Goal: Task Accomplishment & Management: Complete application form

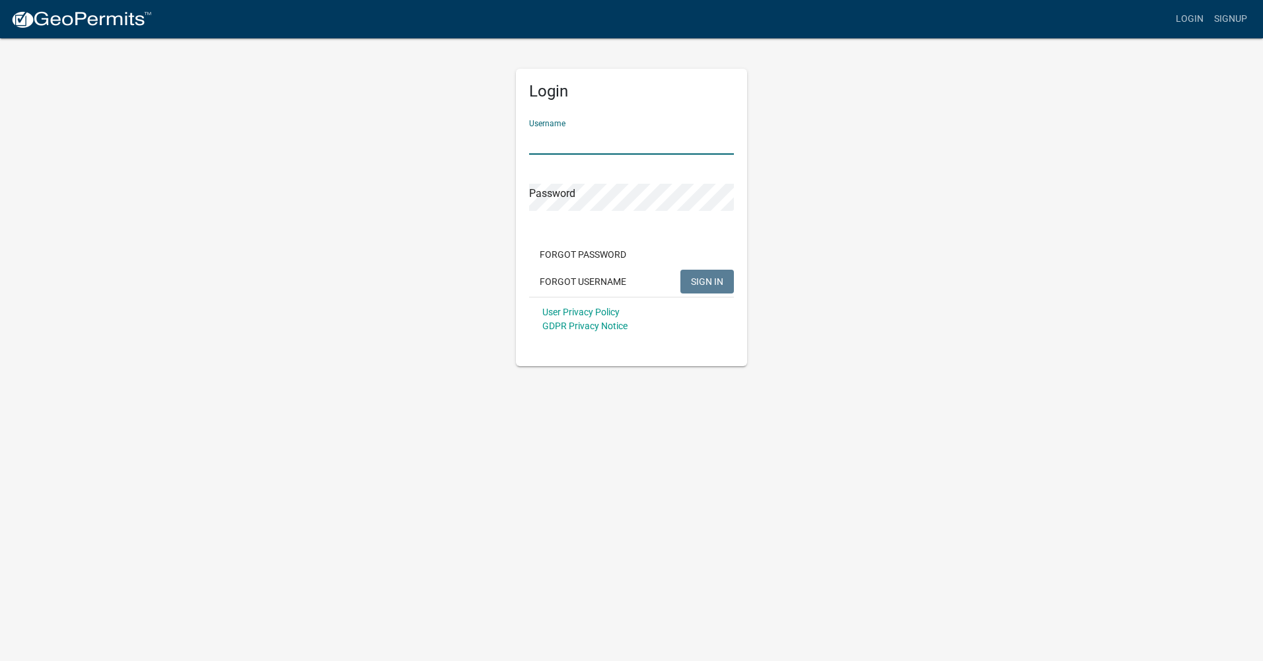
click at [556, 144] on input "Username" at bounding box center [631, 141] width 205 height 27
click at [708, 272] on button "SIGN IN" at bounding box center [708, 282] width 54 height 24
drag, startPoint x: 704, startPoint y: 141, endPoint x: 494, endPoint y: 131, distance: 211.0
click at [494, 131] on div "Login Username [EMAIL_ADDRESS][DOMAIN_NAME] Password Forgot Password Forgot Use…" at bounding box center [631, 201] width 753 height 329
type input "DunesHomeTeam"
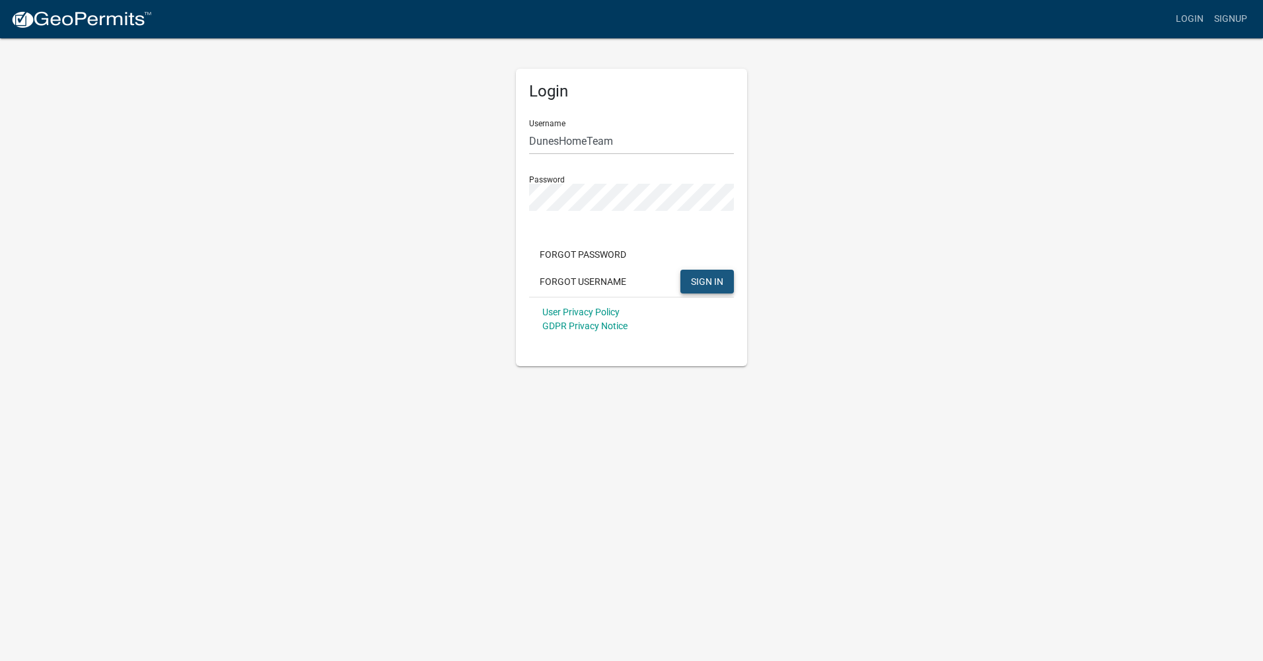
click at [713, 285] on span "SIGN IN" at bounding box center [707, 281] width 32 height 11
click at [452, 200] on div "Login Username DunesHomeTeam Password Forgot Password Forgot Username SIGN IN U…" at bounding box center [631, 201] width 753 height 329
click at [727, 282] on button "SIGN IN" at bounding box center [708, 282] width 54 height 24
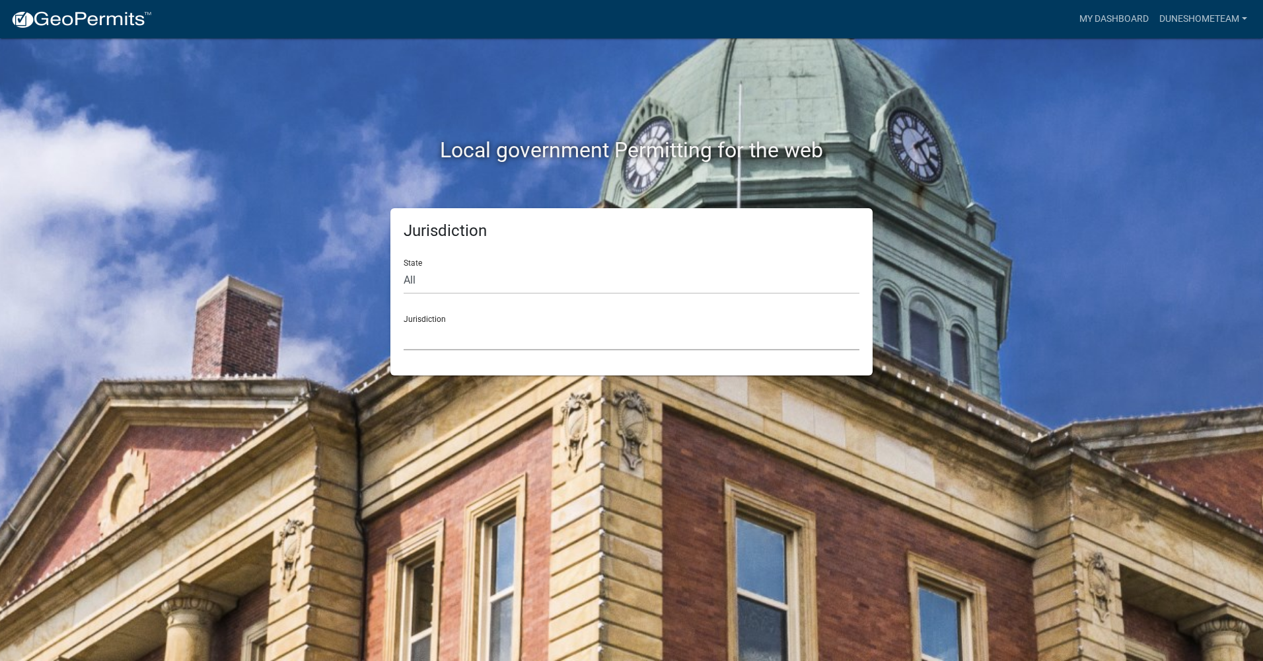
click at [446, 326] on select "[GEOGRAPHIC_DATA], [US_STATE] [GEOGRAPHIC_DATA], [US_STATE][PERSON_NAME][GEOGRA…" at bounding box center [632, 336] width 456 height 27
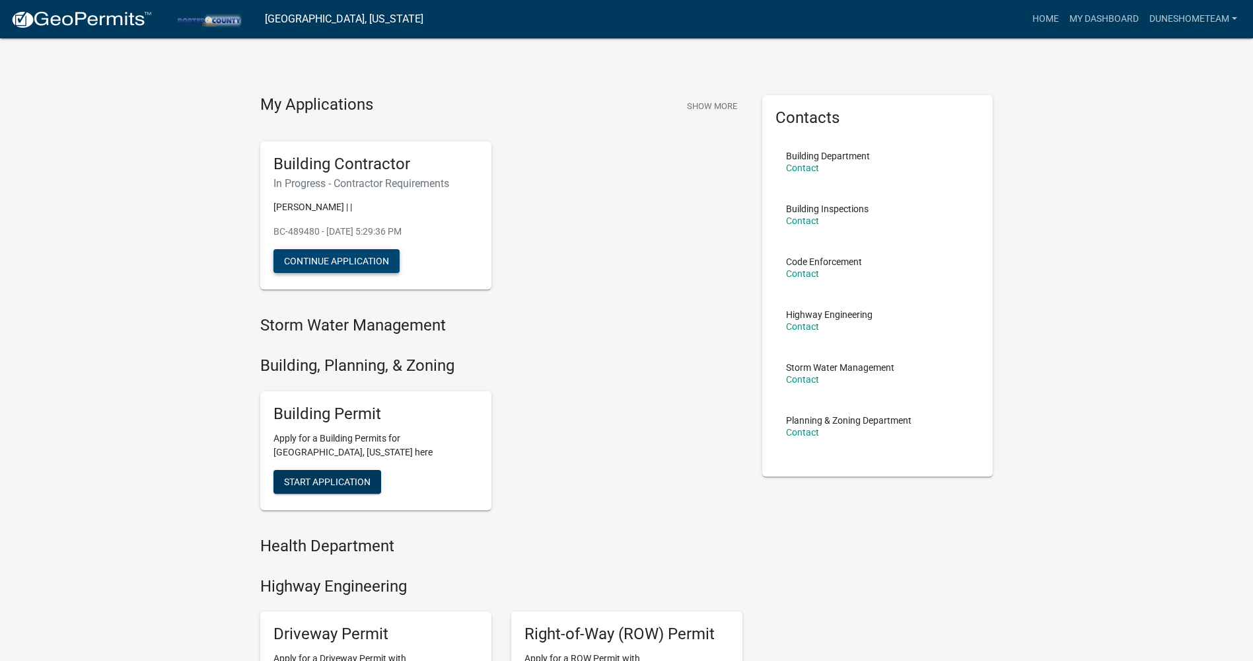
click at [343, 260] on button "Continue Application" at bounding box center [337, 261] width 126 height 24
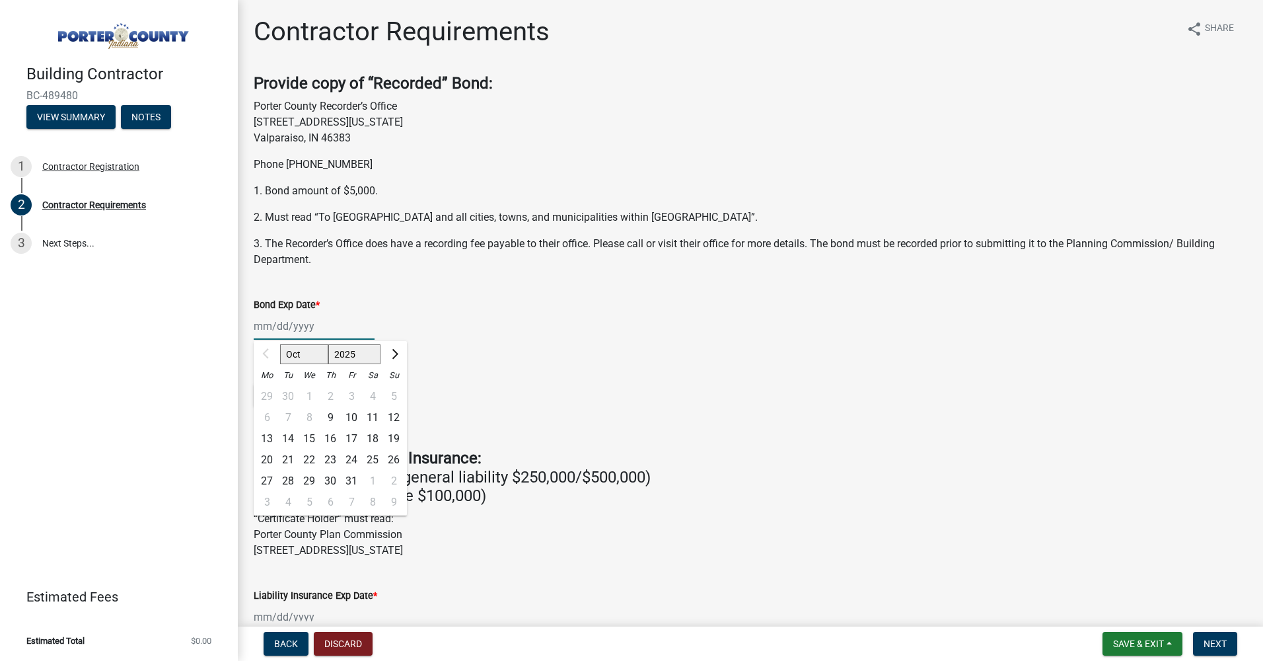
click at [286, 334] on div "Oct Nov [DATE] 2026 2027 2028 2029 2030 2031 2032 2033 2034 2035 2036 2037 2038…" at bounding box center [314, 326] width 121 height 27
click at [344, 355] on select "2025 2026 2027 2028 2029 2030 2031 2032 2033 2034 2035 2036 2037 2038 2039 2040…" at bounding box center [354, 354] width 53 height 20
select select "2026"
click at [328, 344] on select "2025 2026 2027 2028 2029 2030 2031 2032 2033 2034 2035 2036 2037 2038 2039 2040…" at bounding box center [354, 354] width 53 height 20
click at [352, 412] on div "9" at bounding box center [351, 417] width 21 height 21
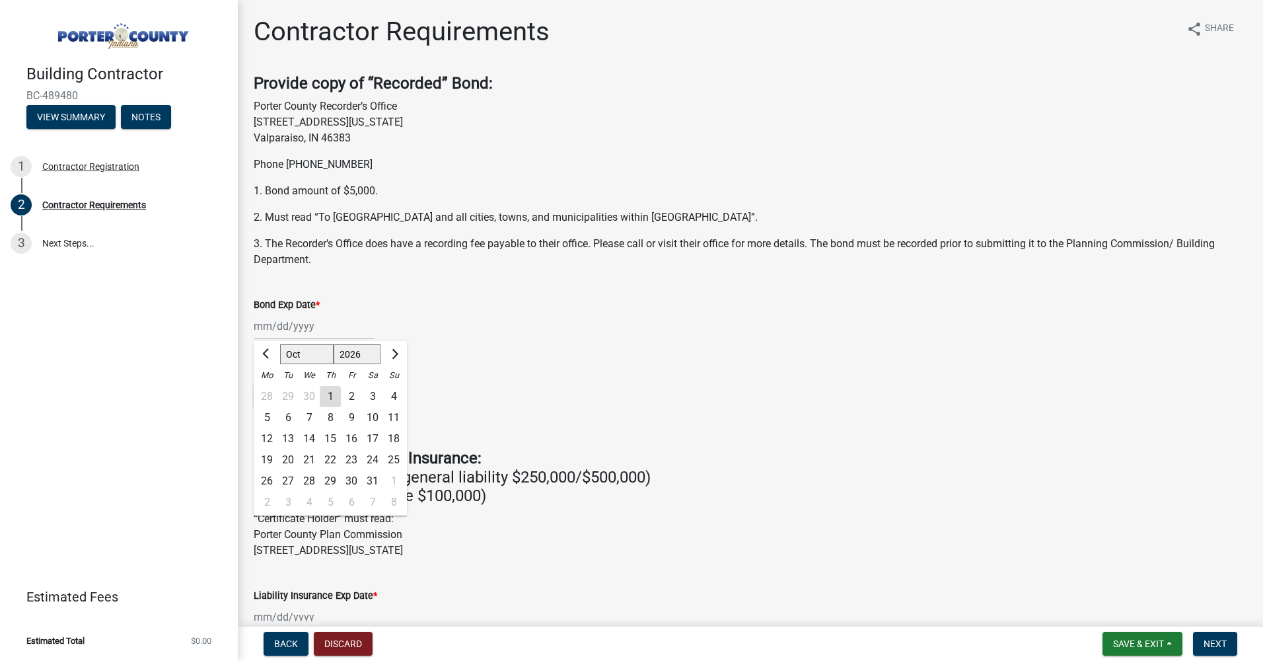
type input "[DATE]"
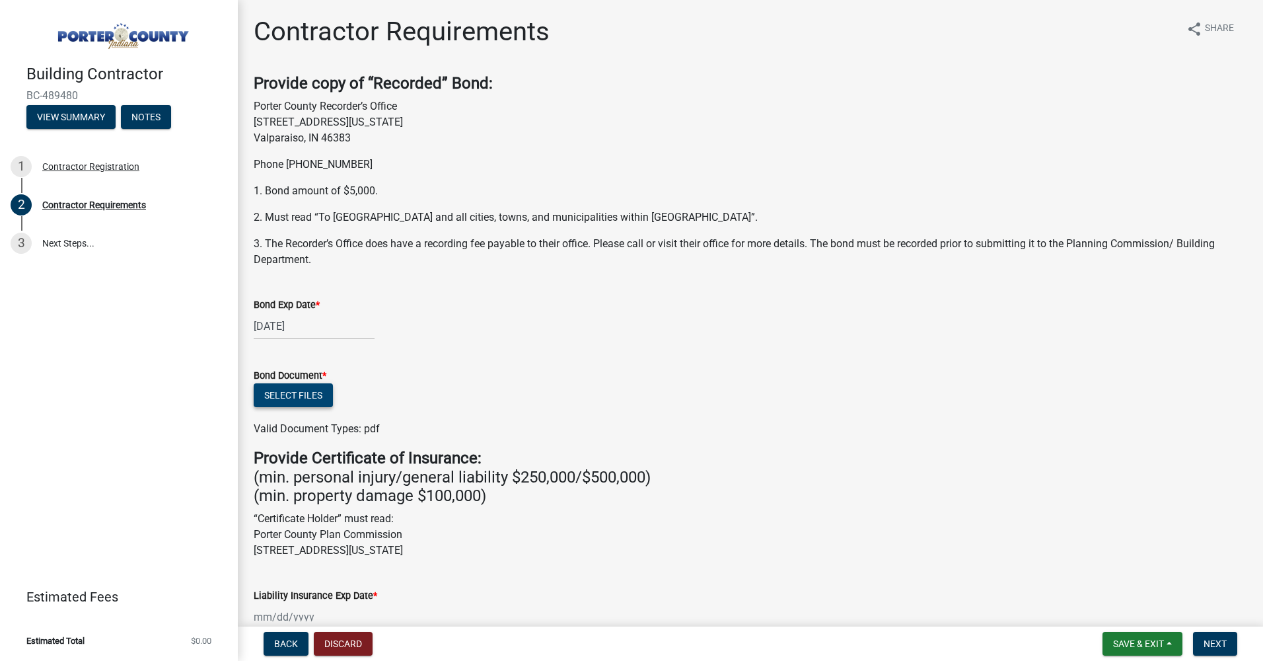
click at [287, 394] on button "Select files" at bounding box center [293, 395] width 79 height 24
click at [296, 389] on button "Select files" at bounding box center [293, 395] width 79 height 24
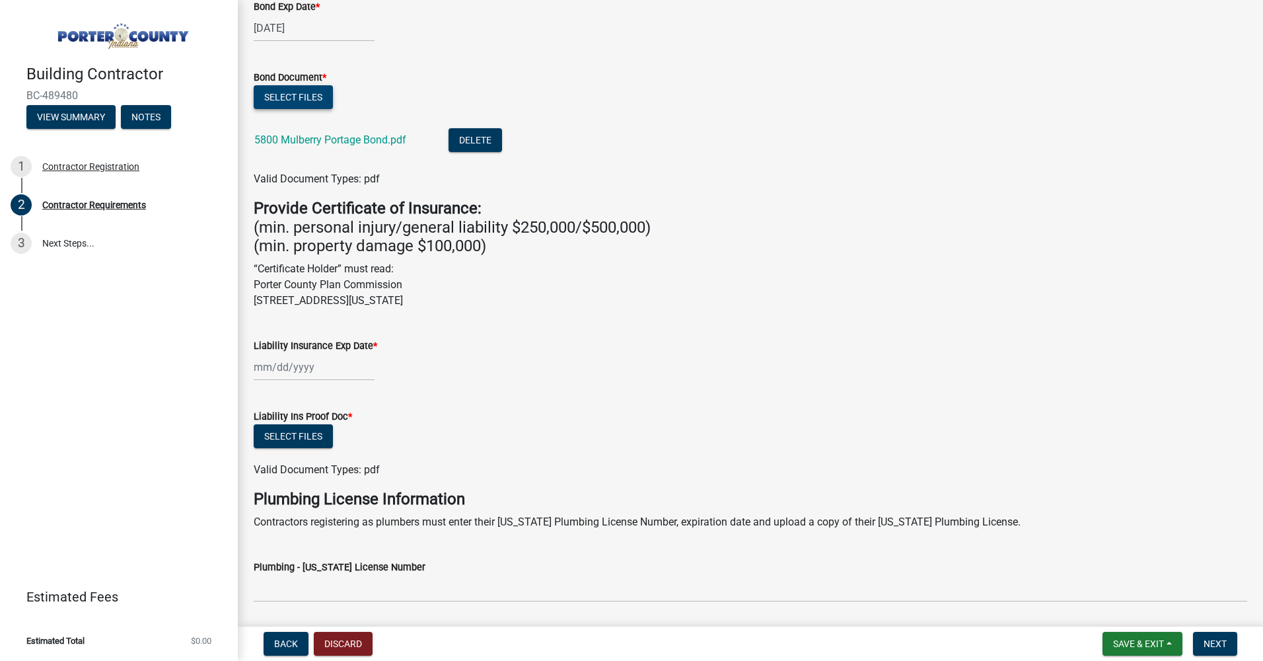
scroll to position [330, 0]
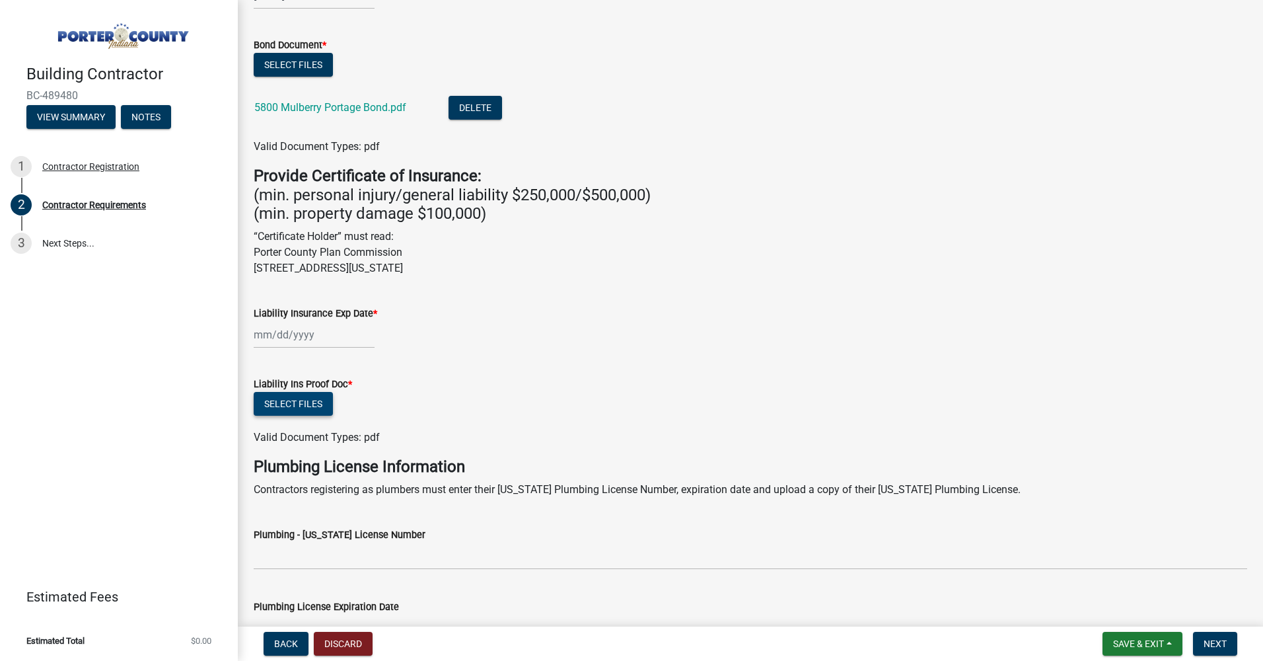
click at [288, 407] on button "Select files" at bounding box center [293, 404] width 79 height 24
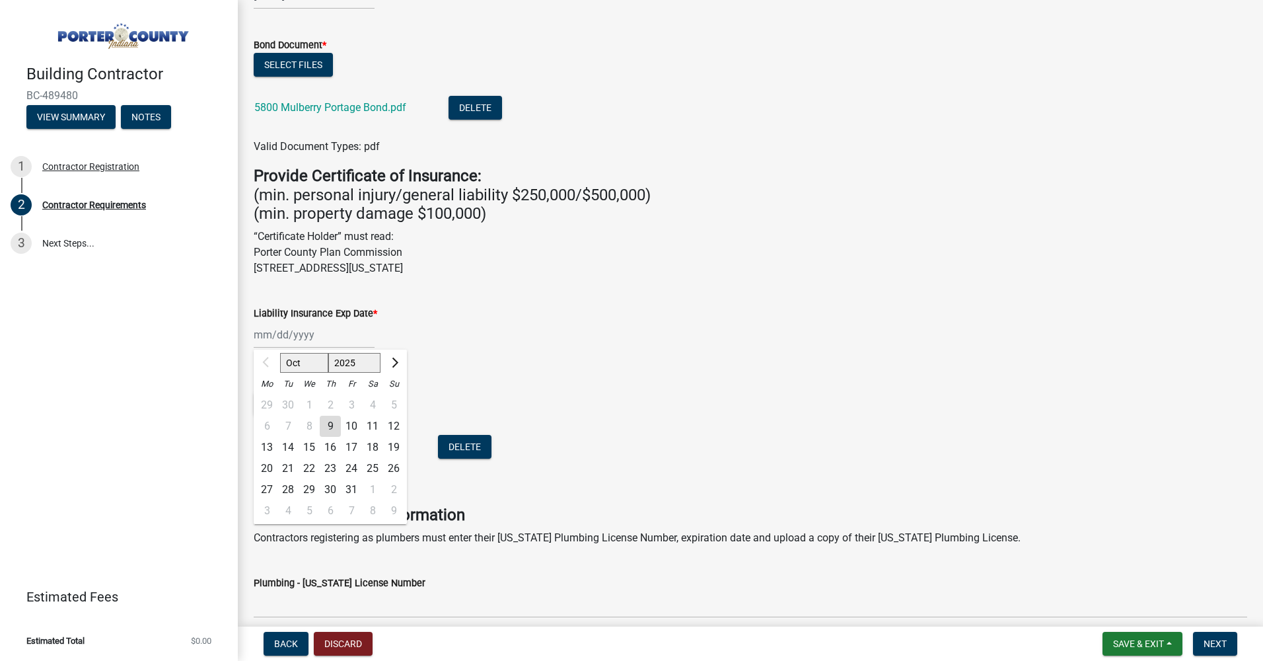
click at [272, 336] on div "Oct Nov [DATE] 2026 2027 2028 2029 2030 2031 2032 2033 2034 2035 2036 2037 2038…" at bounding box center [314, 334] width 121 height 27
click at [361, 365] on select "2025 2026 2027 2028 2029 2030 2031 2032 2033 2034 2035 2036 2037 2038 2039 2040…" at bounding box center [354, 363] width 53 height 20
select select "2026"
click at [328, 353] on select "2025 2026 2027 2028 2029 2030 2031 2032 2033 2034 2035 2036 2037 2038 2039 2040…" at bounding box center [354, 363] width 53 height 20
click at [307, 427] on div "7" at bounding box center [309, 426] width 21 height 21
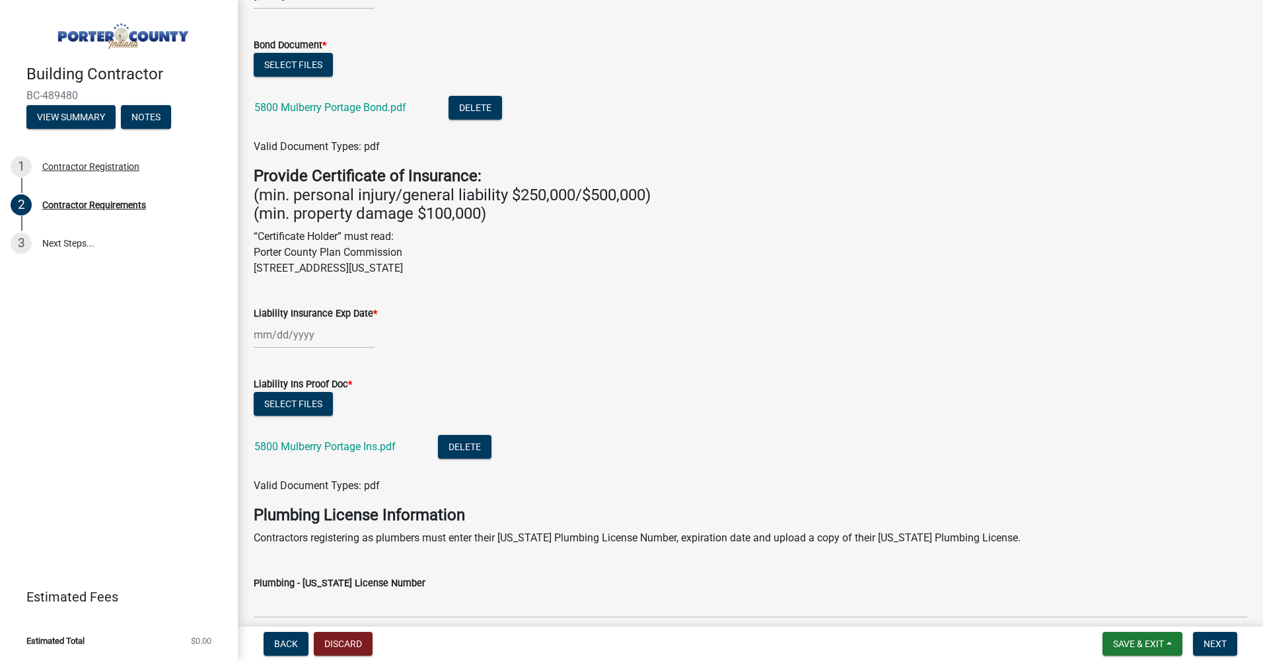
type input "[DATE]"
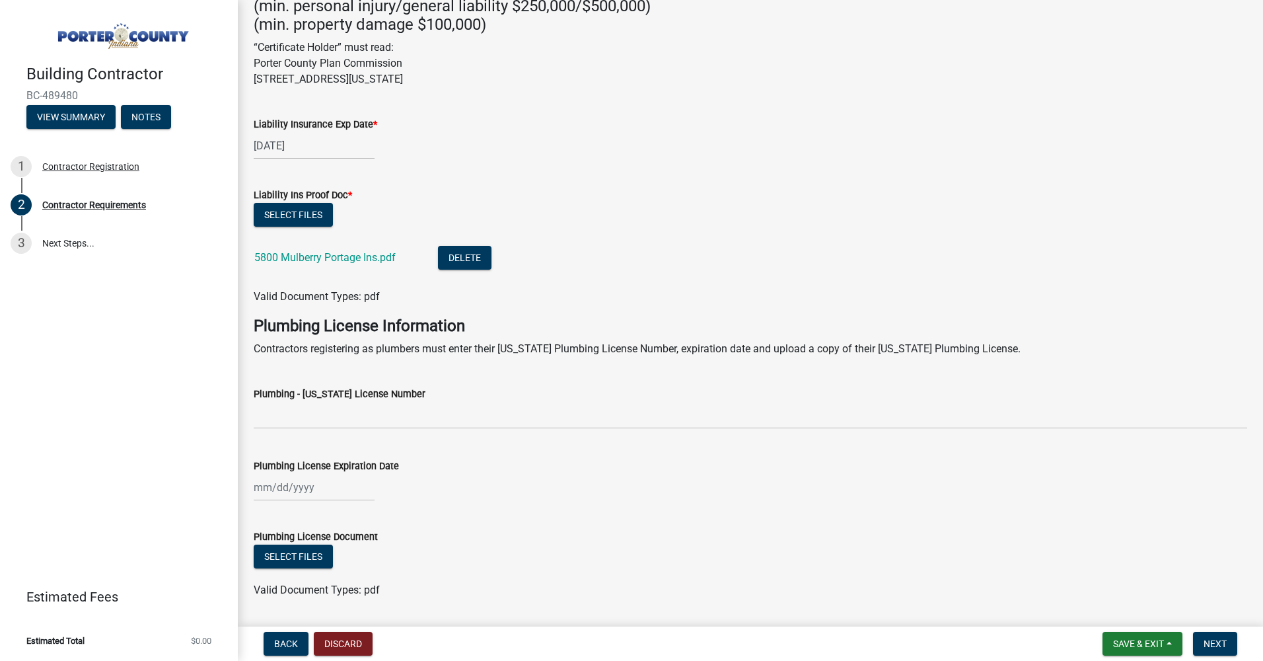
scroll to position [560, 0]
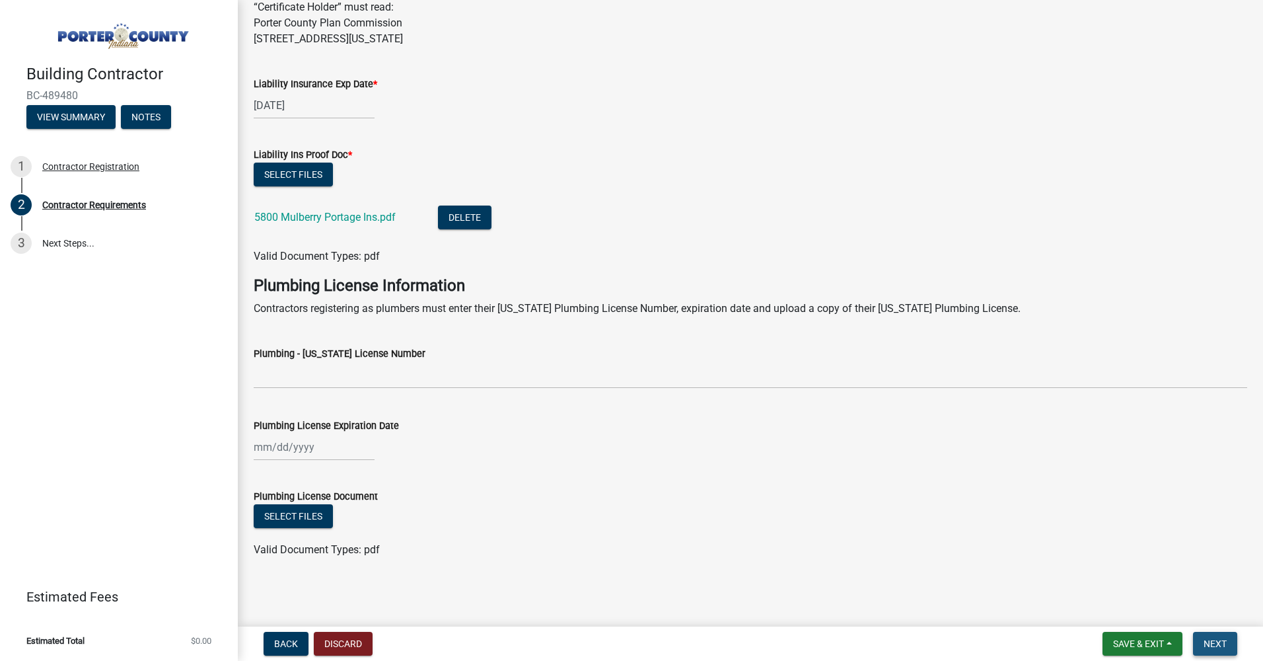
click at [1218, 648] on span "Next" at bounding box center [1215, 643] width 23 height 11
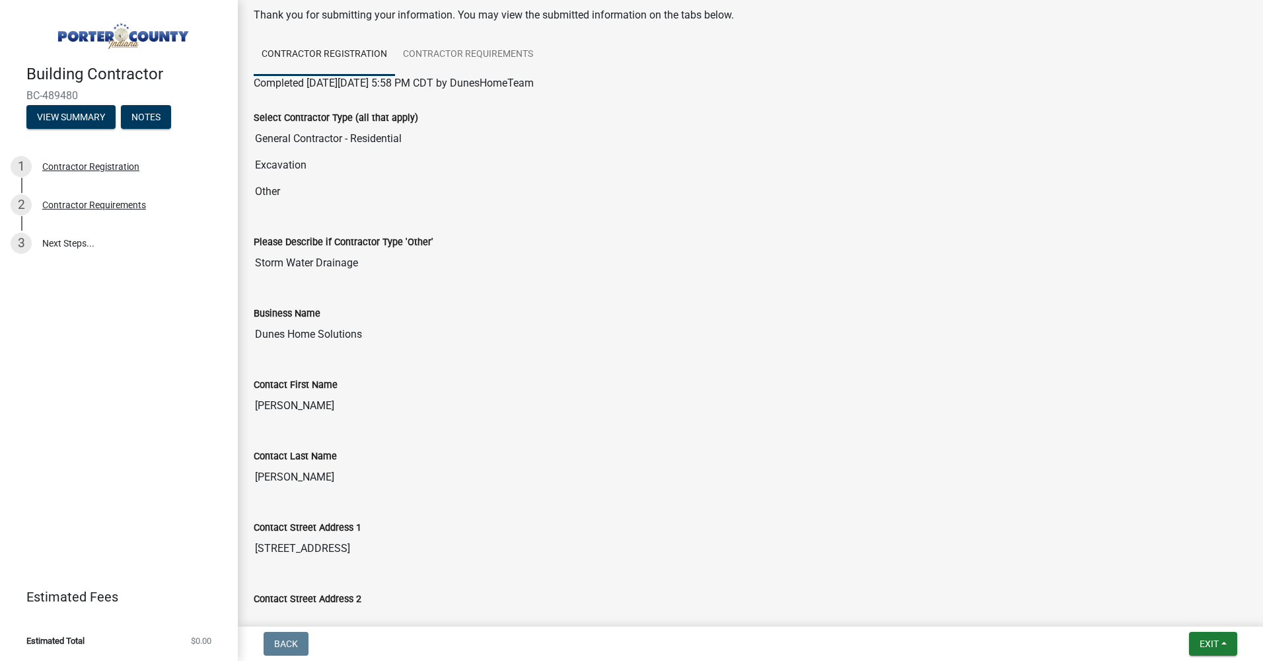
scroll to position [0, 0]
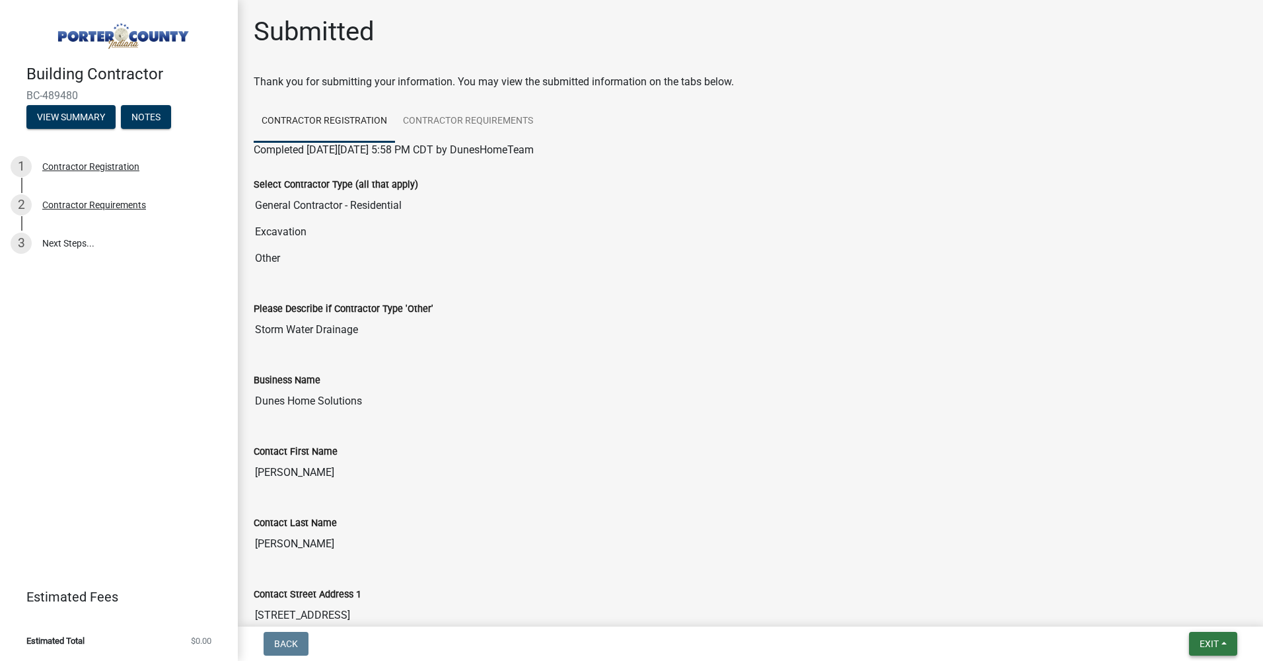
click at [1213, 638] on span "Exit" at bounding box center [1209, 643] width 19 height 11
click at [1189, 607] on button "Save & Exit" at bounding box center [1185, 609] width 106 height 32
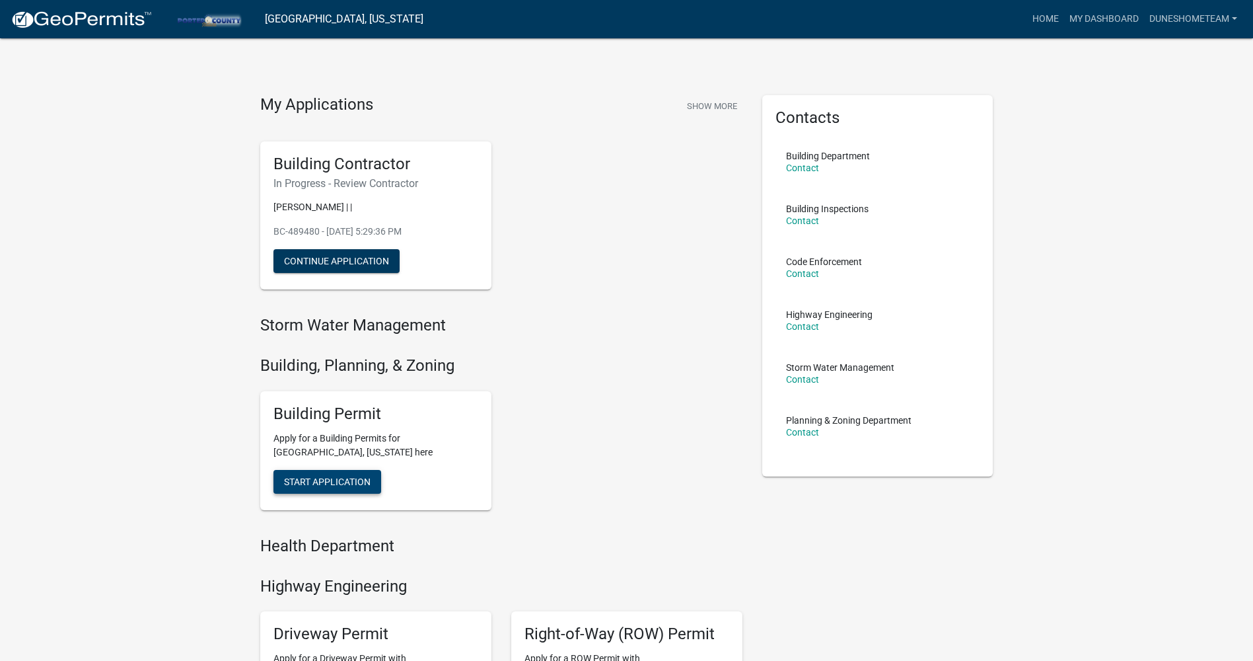
click at [340, 477] on span "Start Application" at bounding box center [327, 481] width 87 height 11
